Goal: Navigation & Orientation: Find specific page/section

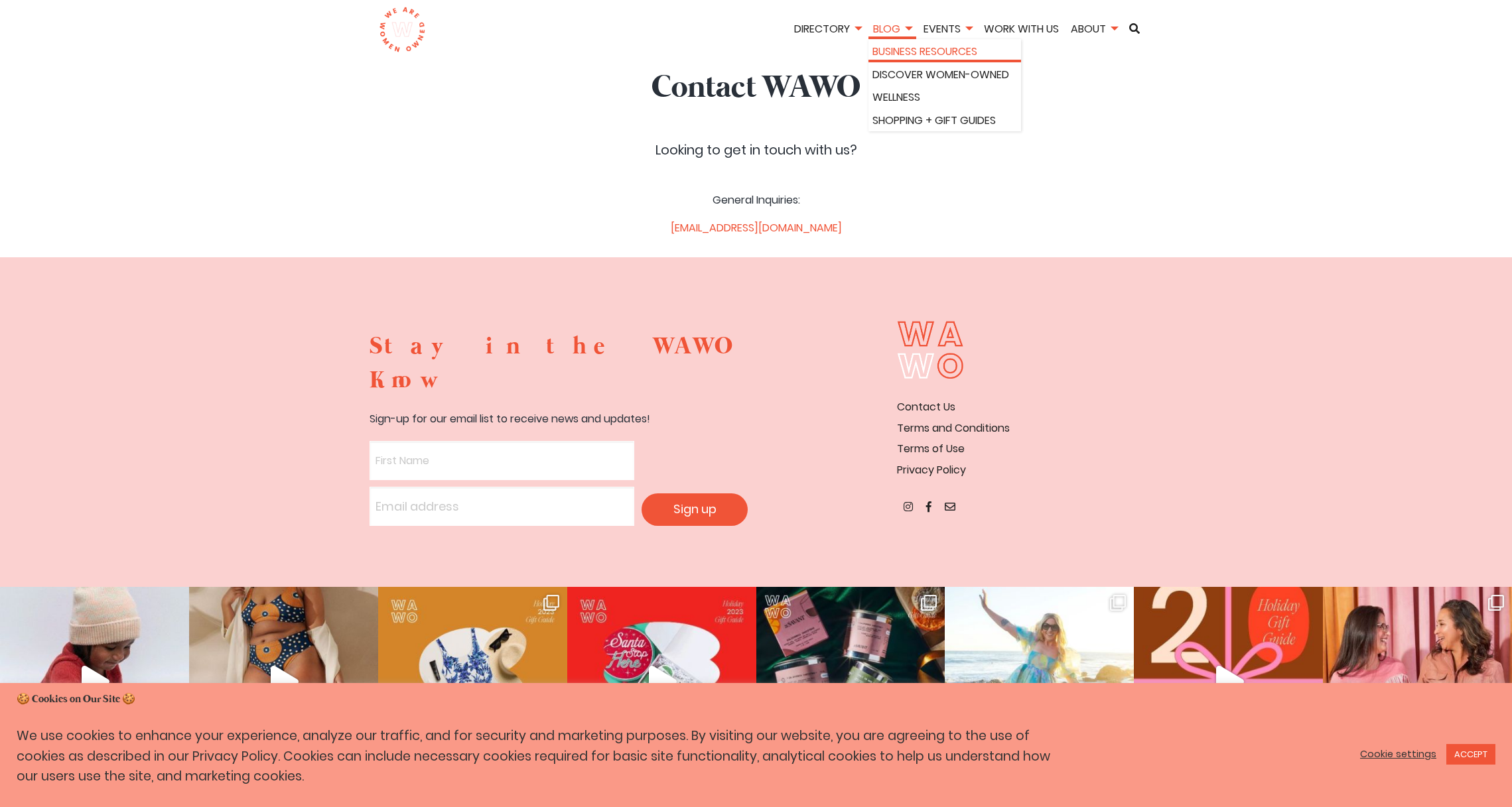
click at [911, 46] on link "Business Resources" at bounding box center [944, 52] width 145 height 17
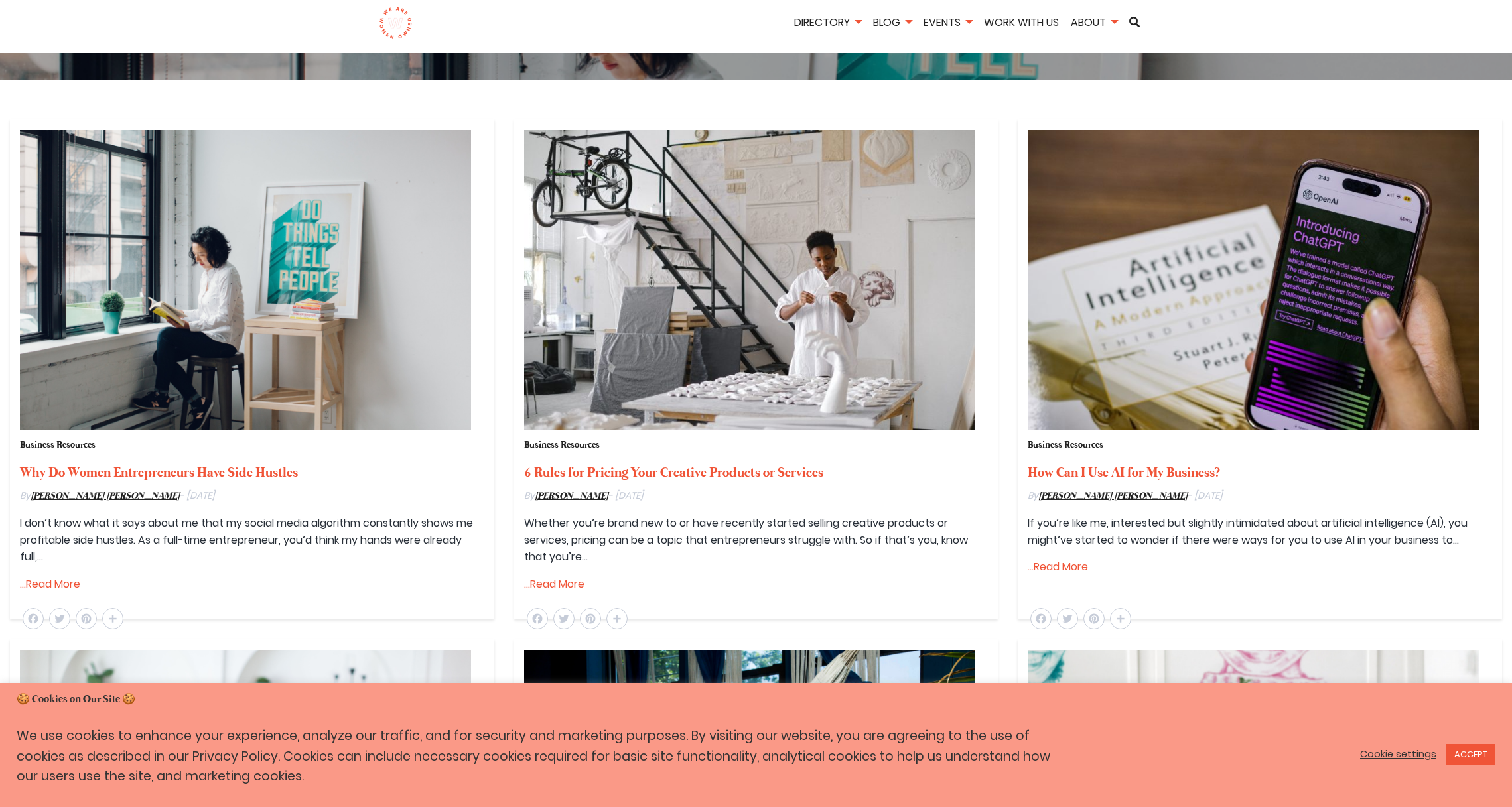
scroll to position [393, 0]
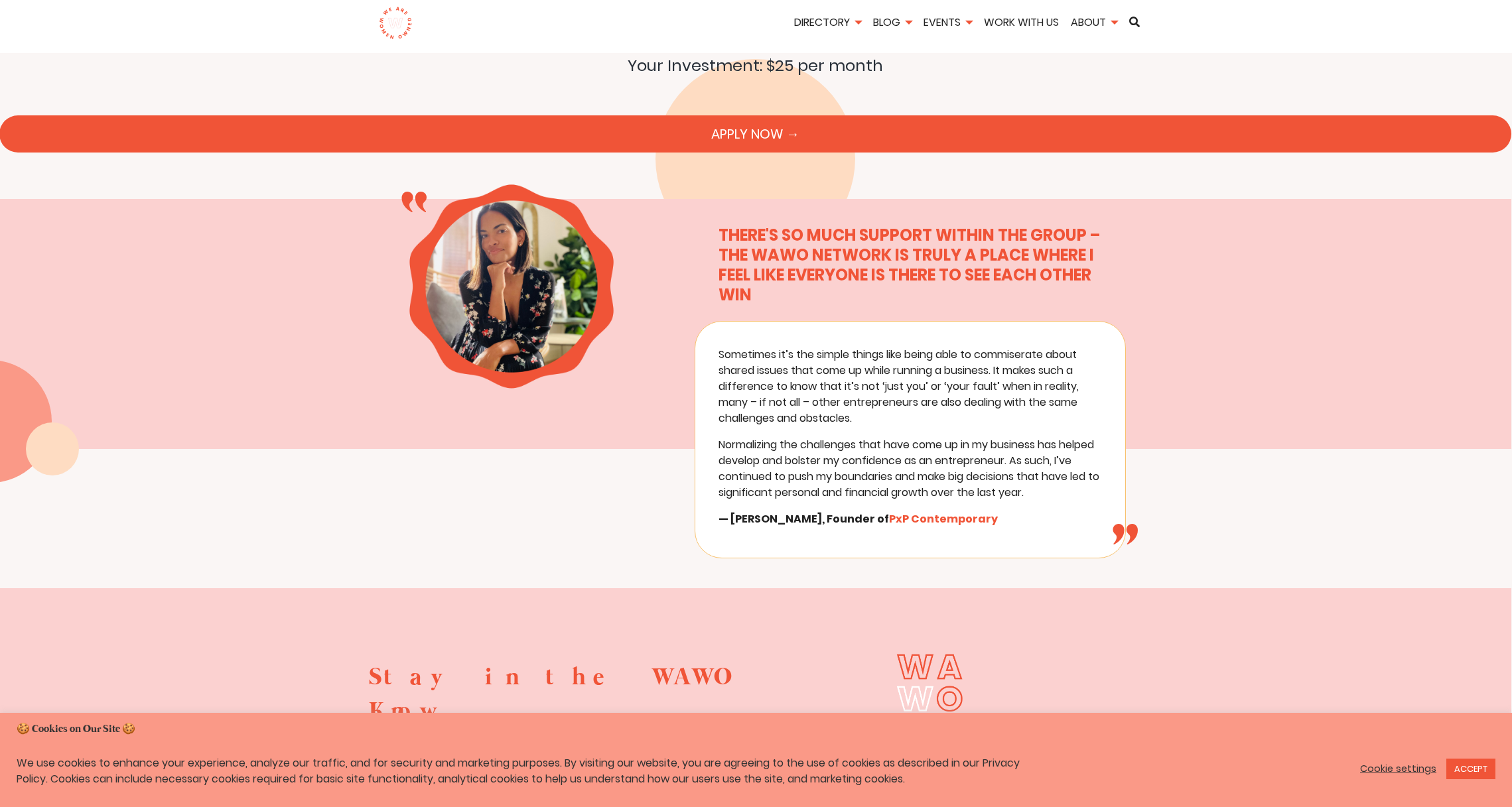
scroll to position [9903, 1]
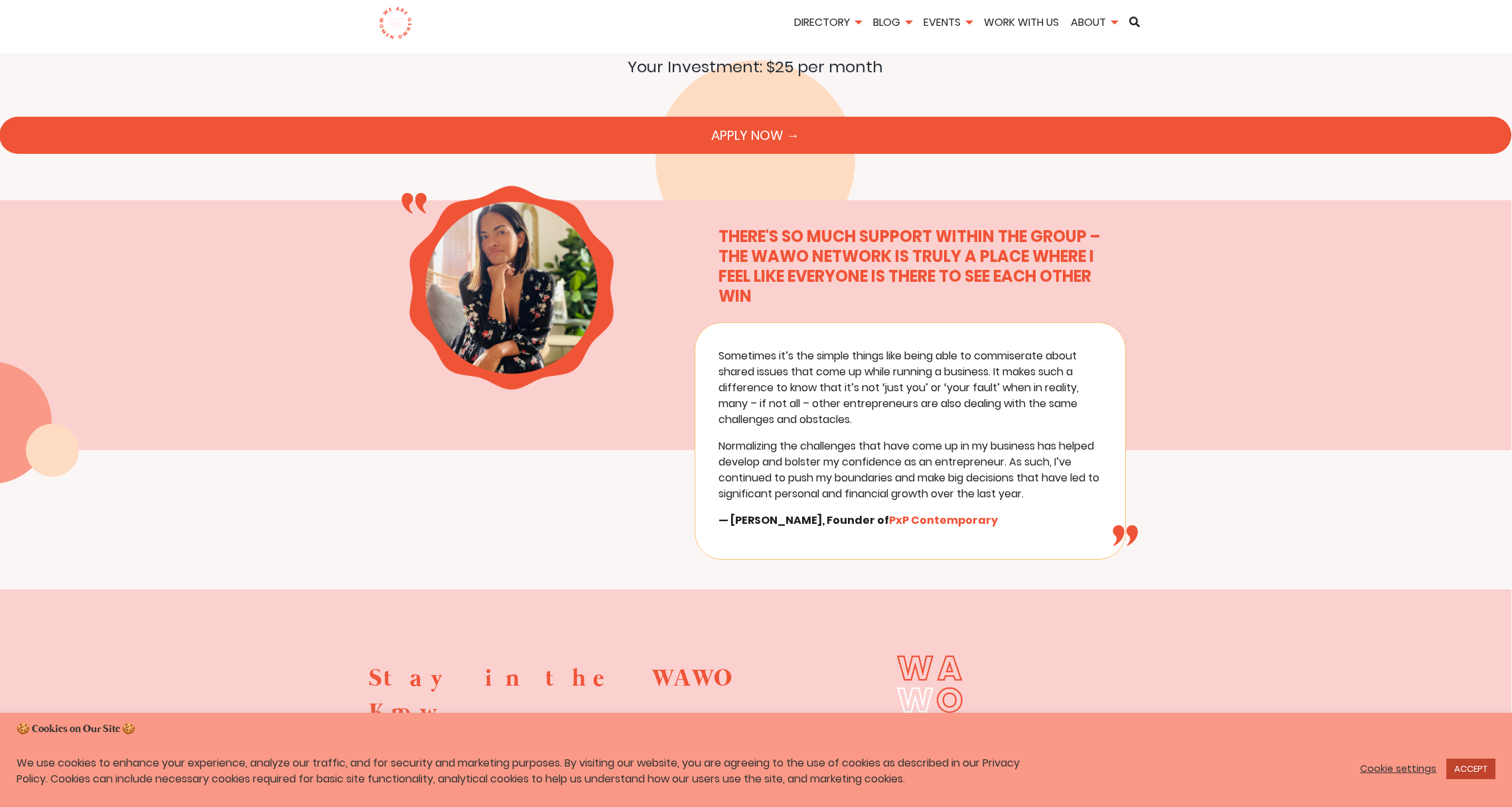
click at [1476, 770] on link "ACCEPT" at bounding box center [1470, 769] width 49 height 21
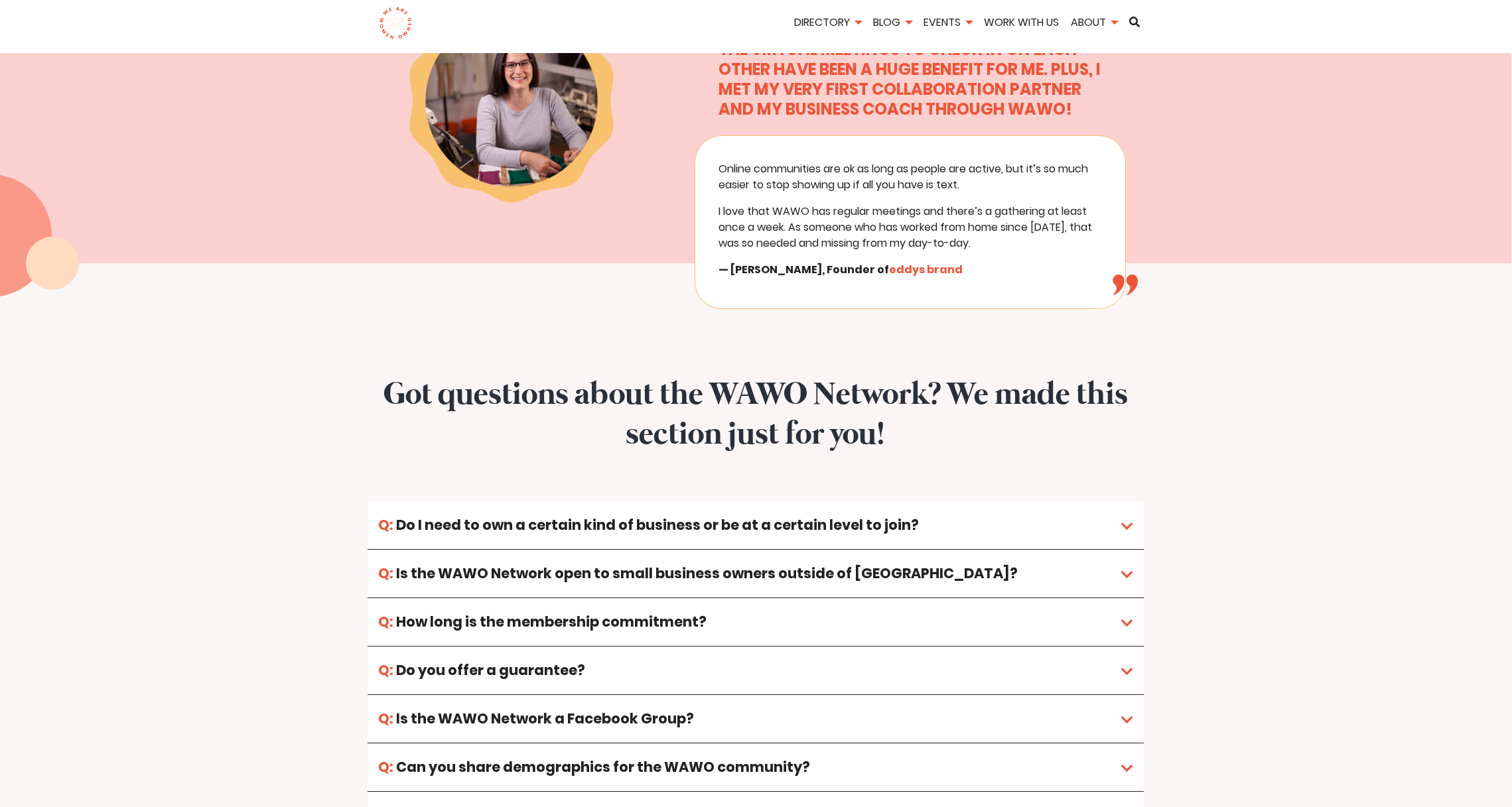
scroll to position [7989, 1]
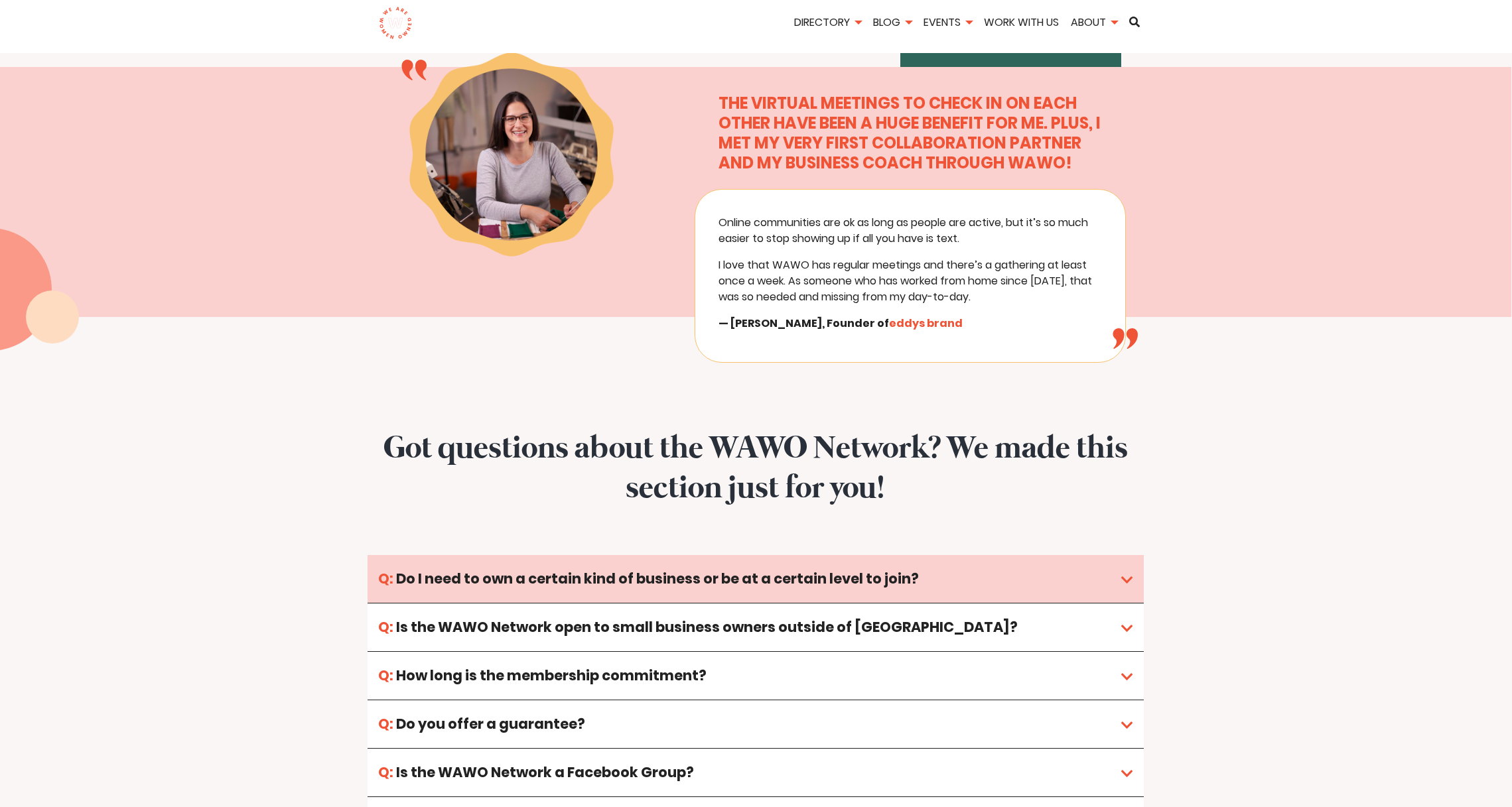
click at [1122, 555] on link "Do I need to own a certain kind of business or be at a certain level to join?" at bounding box center [756, 578] width 776 height 48
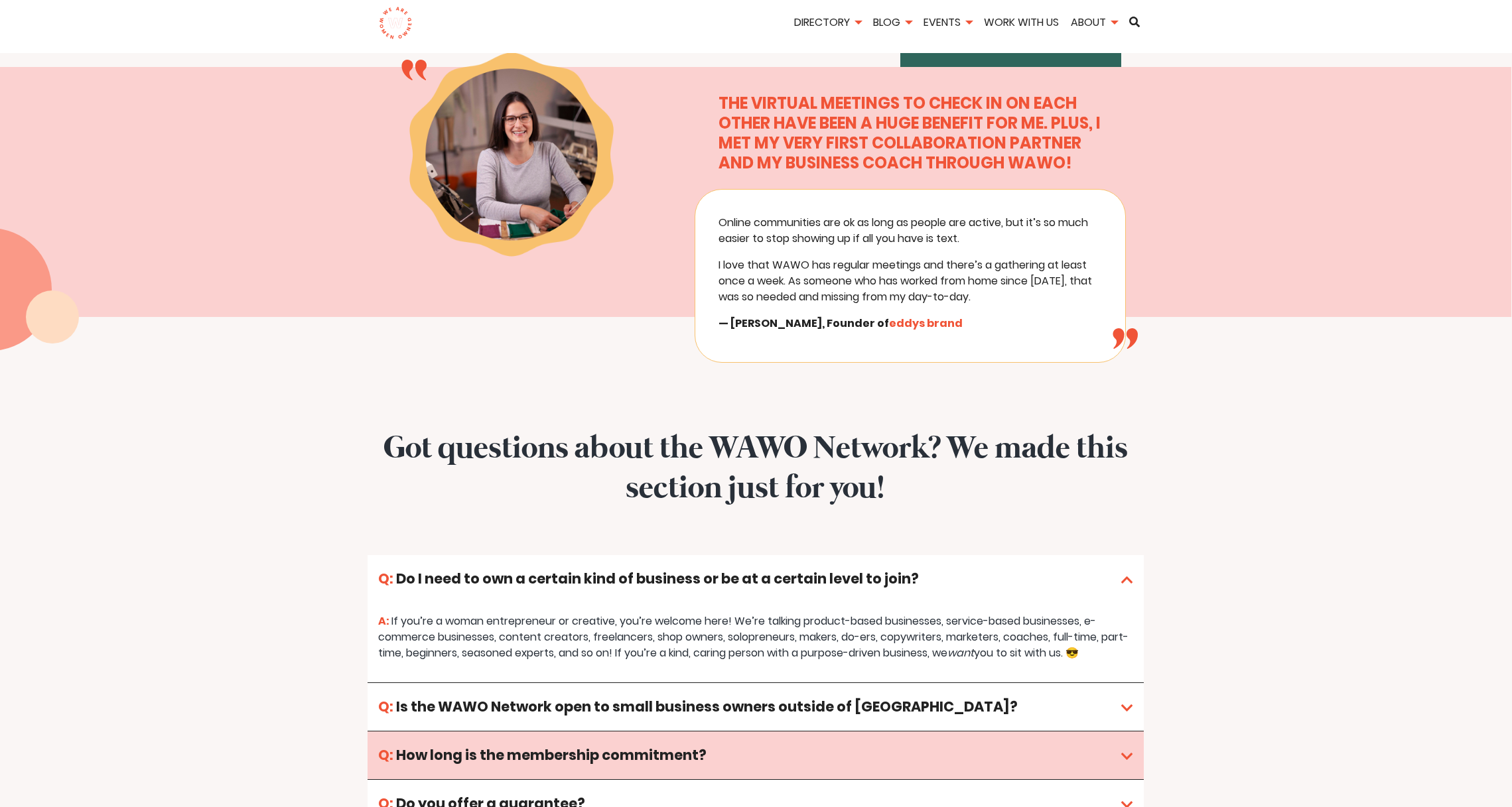
click at [993, 731] on link "How long is the membership commitment?" at bounding box center [756, 755] width 776 height 48
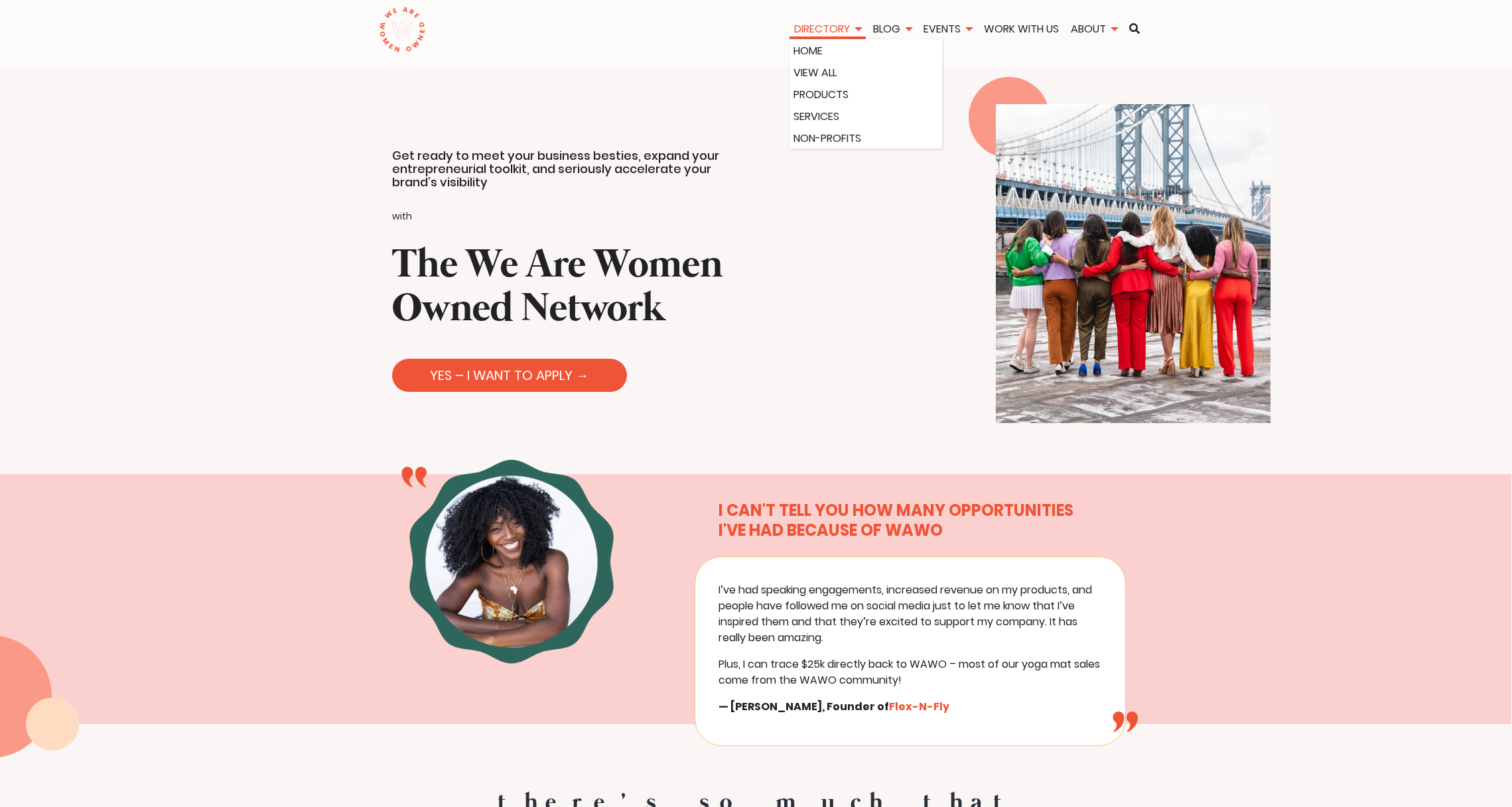
scroll to position [0, 1]
click at [1000, 29] on link "Work With Us" at bounding box center [1020, 28] width 84 height 15
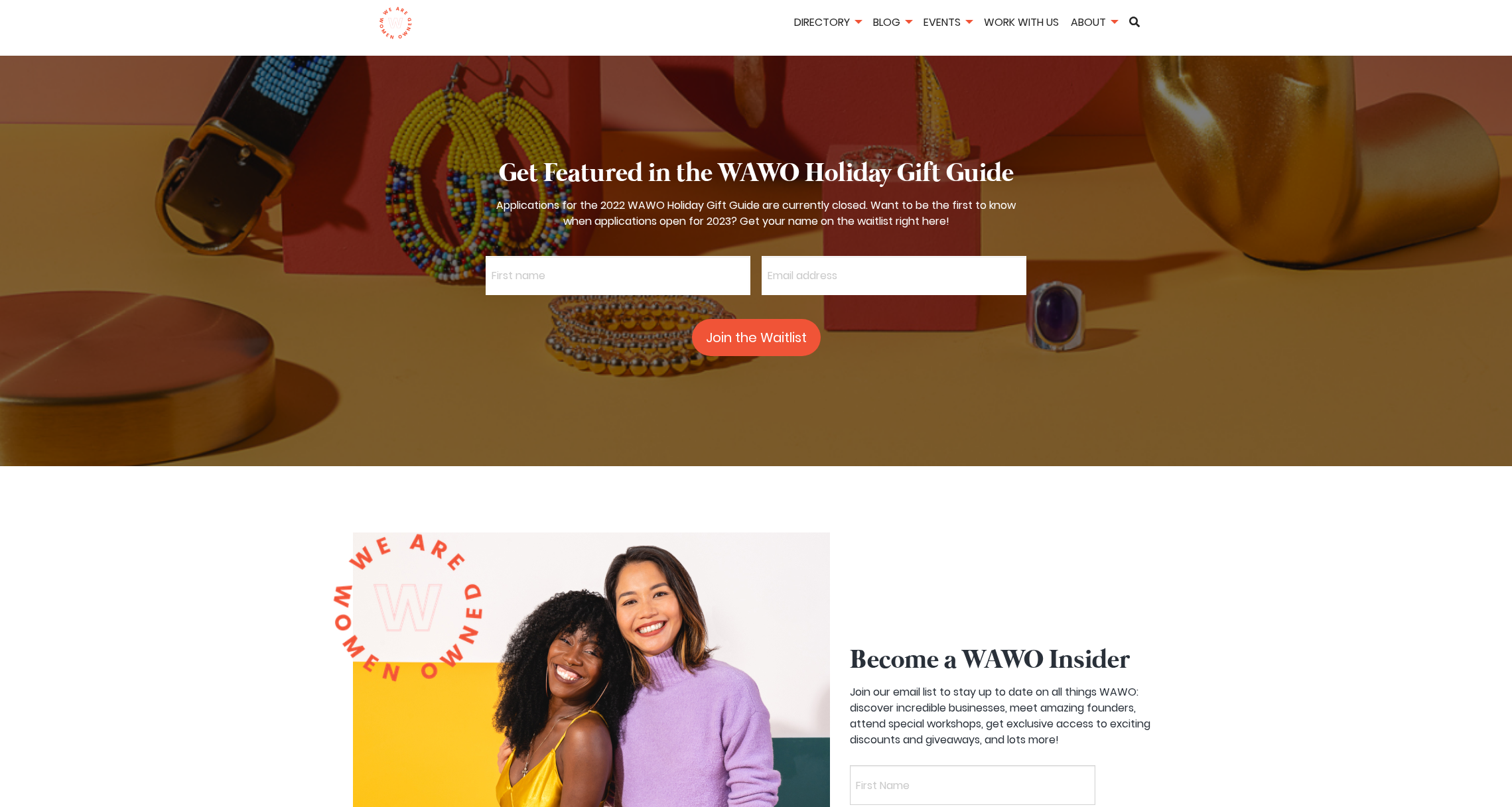
scroll to position [3539, 0]
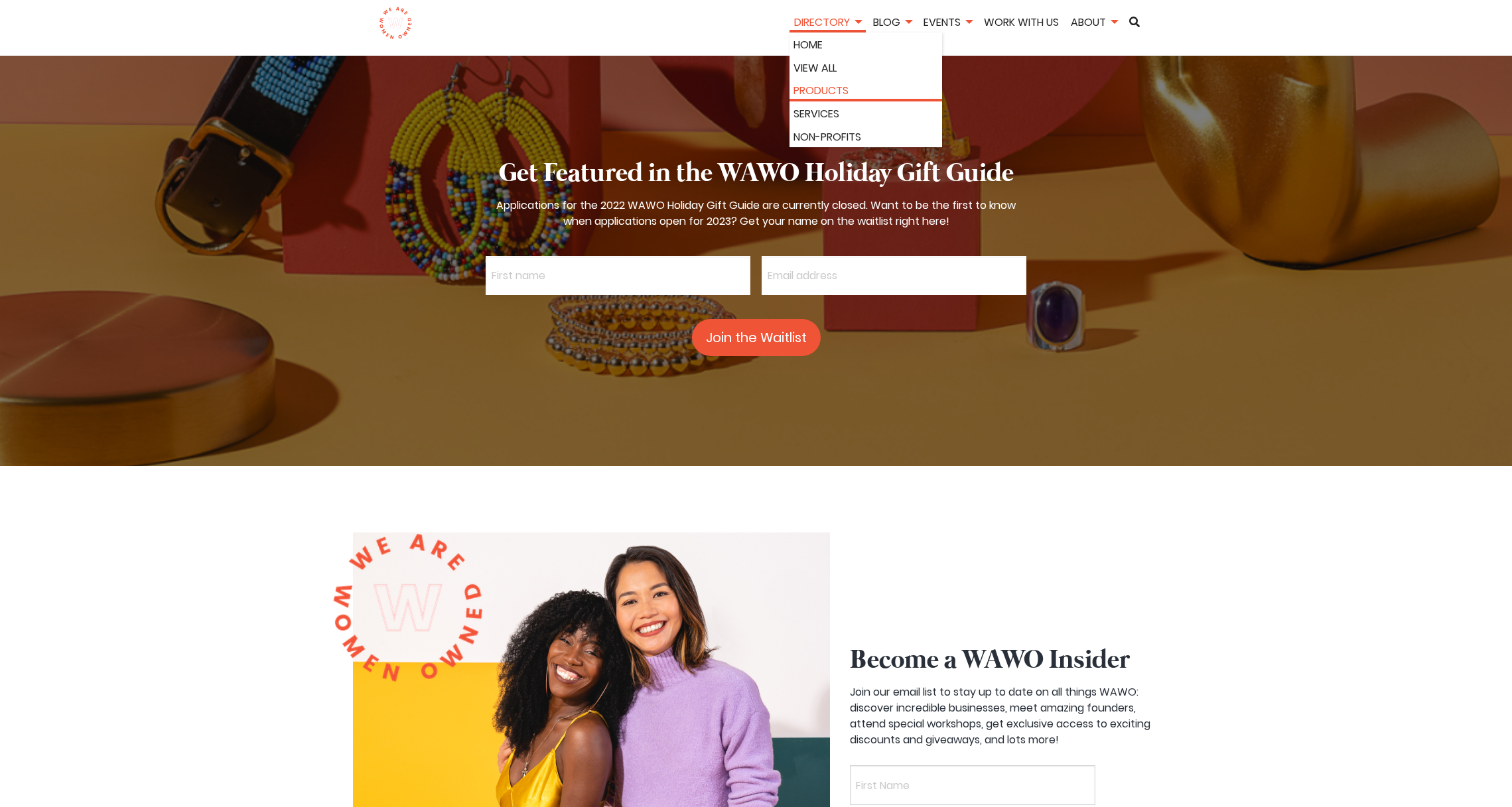
click at [816, 89] on link "Products" at bounding box center [866, 90] width 145 height 17
